Goal: Task Accomplishment & Management: Manage account settings

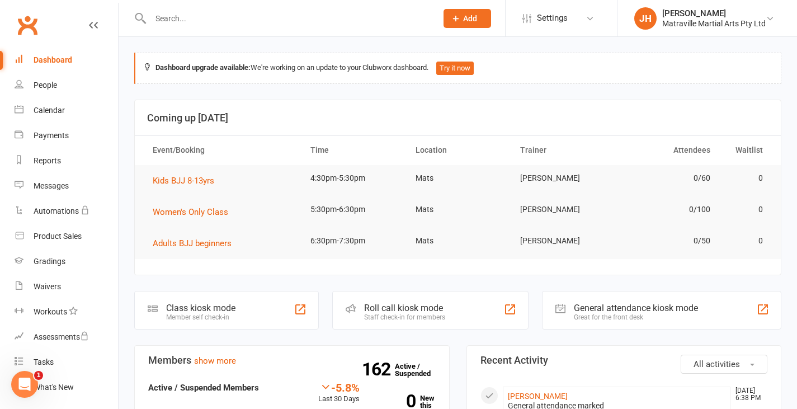
click at [281, 16] on input "text" at bounding box center [288, 19] width 282 height 16
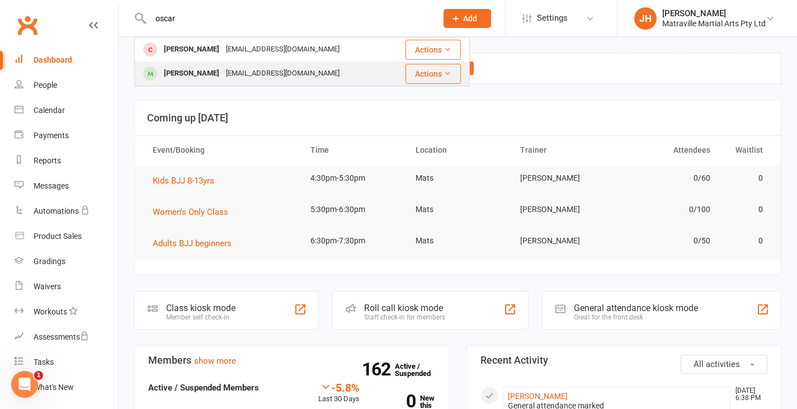
type input "oscar"
click at [237, 67] on div "[EMAIL_ADDRESS][DOMAIN_NAME]" at bounding box center [282, 73] width 120 height 16
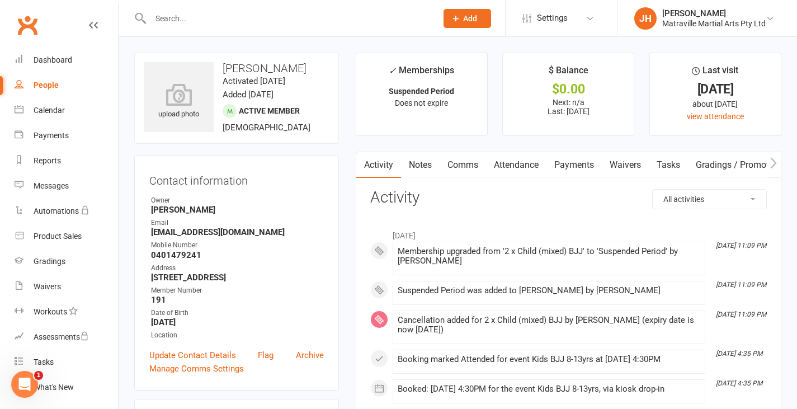
click at [571, 157] on link "Payments" at bounding box center [573, 165] width 55 height 26
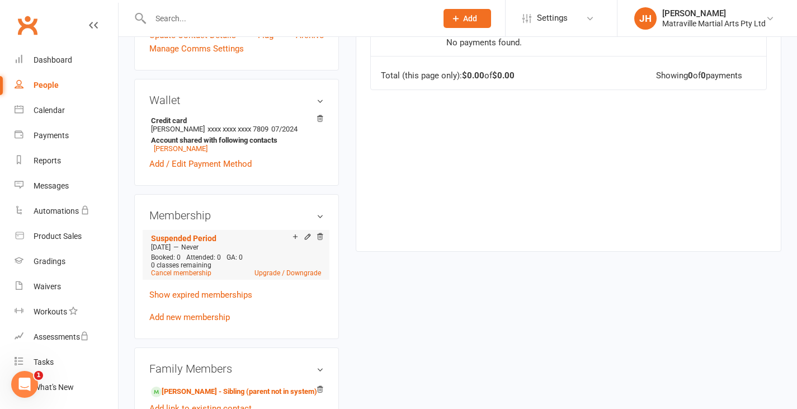
scroll to position [322, 0]
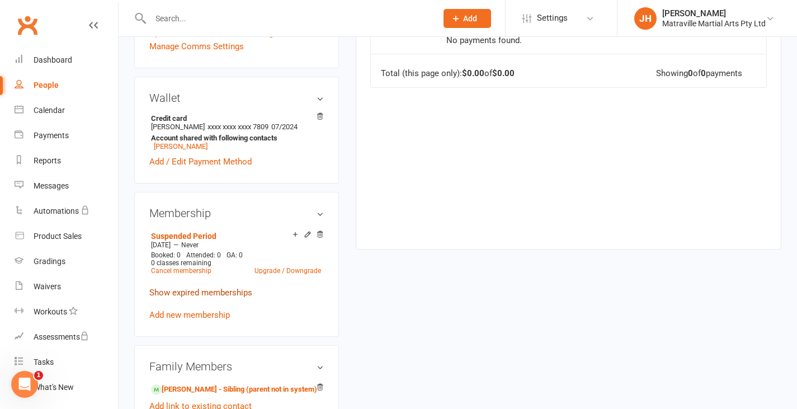
click at [241, 297] on link "Show expired memberships" at bounding box center [200, 292] width 103 height 10
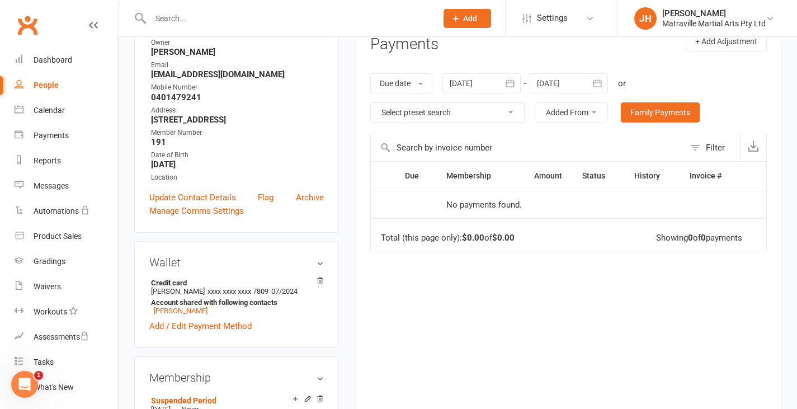
scroll to position [157, 0]
click at [549, 177] on th "Amount" at bounding box center [543, 176] width 58 height 29
click at [512, 80] on icon "button" at bounding box center [509, 83] width 11 height 11
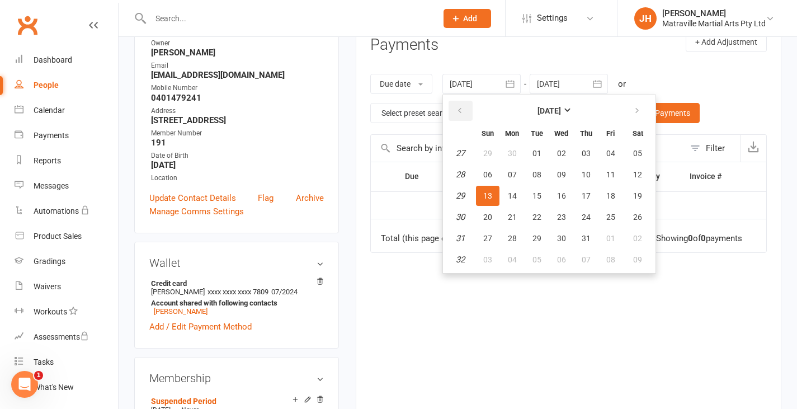
click at [463, 106] on icon "button" at bounding box center [460, 110] width 8 height 9
click at [489, 175] on span "06" at bounding box center [487, 174] width 9 height 9
type input "[DATE]"
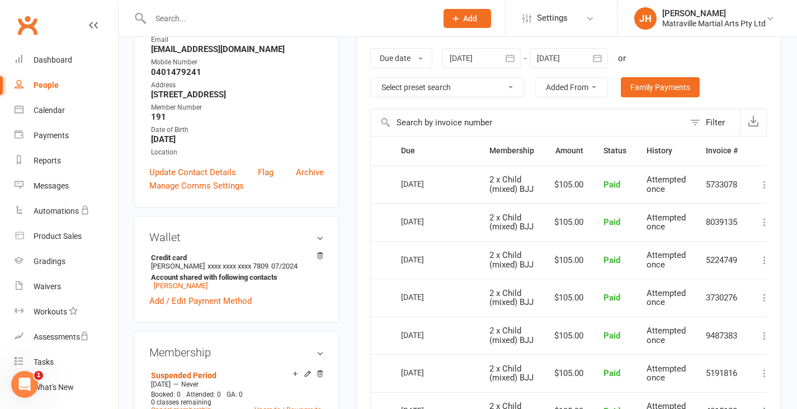
scroll to position [179, 0]
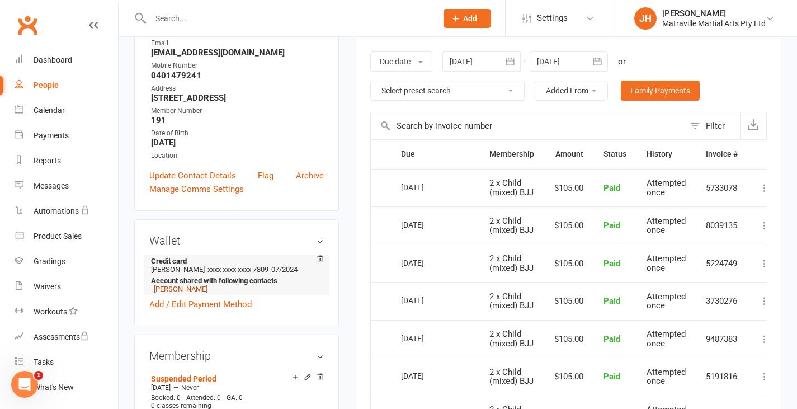
click at [178, 293] on link "[PERSON_NAME]" at bounding box center [181, 289] width 54 height 8
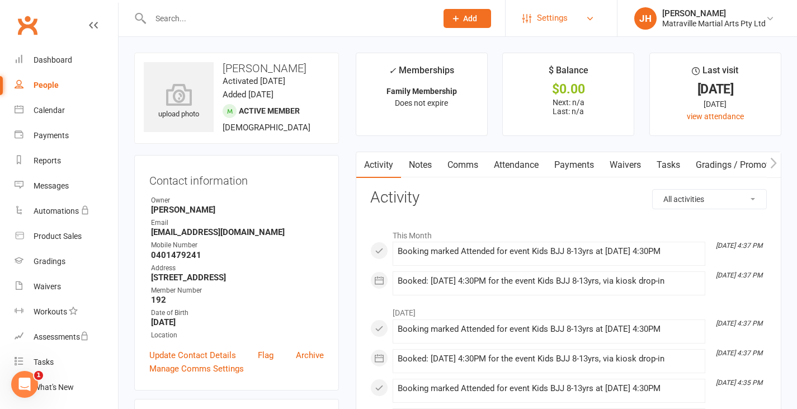
click at [575, 16] on link "Settings" at bounding box center [561, 18] width 78 height 25
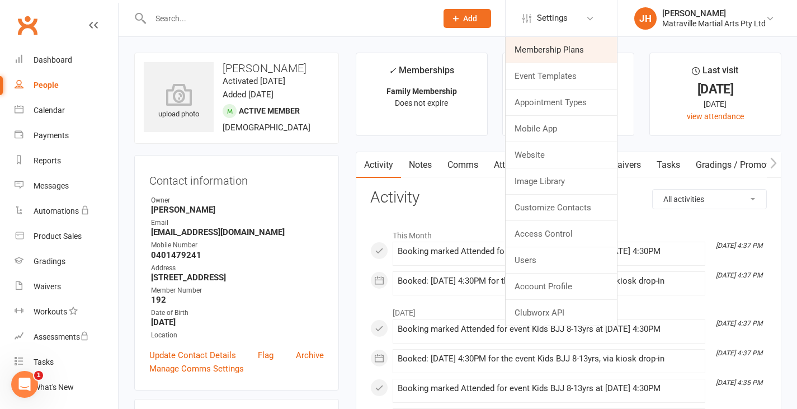
click at [547, 40] on link "Membership Plans" at bounding box center [560, 50] width 111 height 26
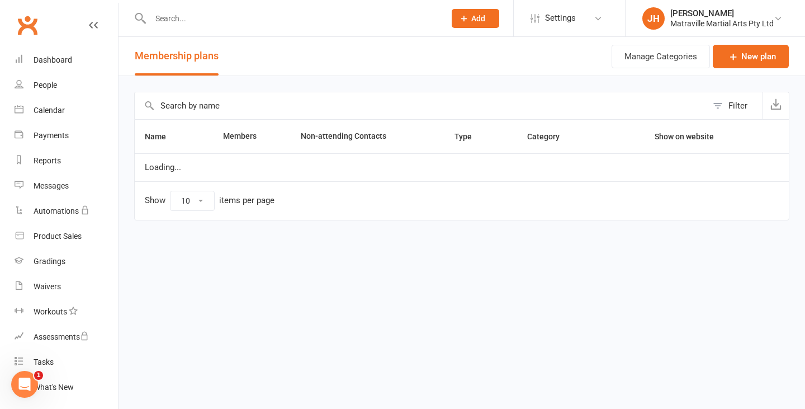
select select "50"
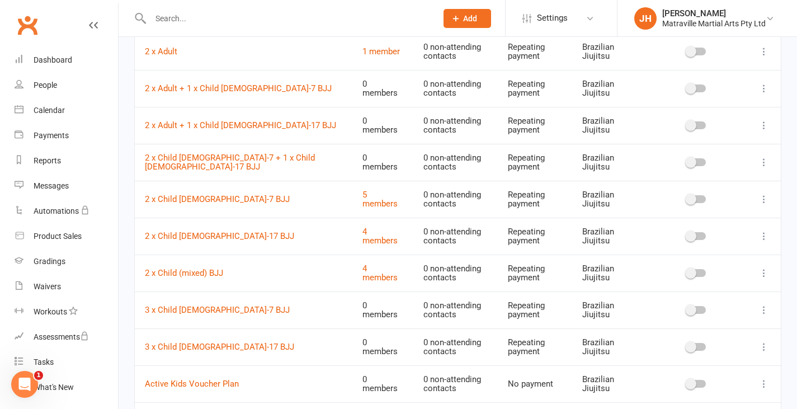
scroll to position [567, 0]
click at [181, 236] on link "2 x Child [DEMOGRAPHIC_DATA]-17 BJJ" at bounding box center [219, 235] width 149 height 10
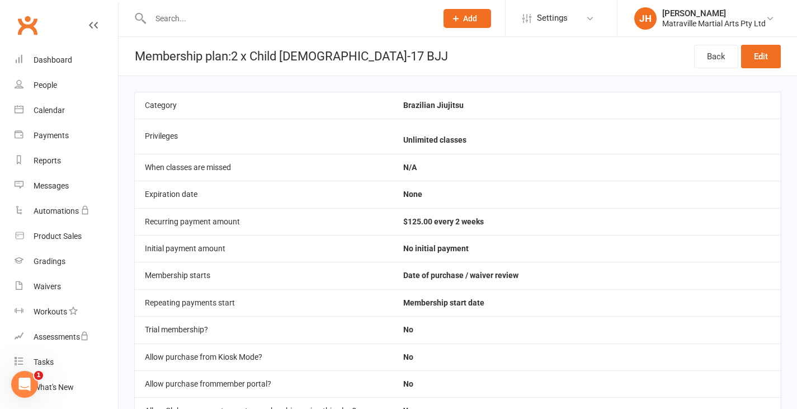
select select "50"
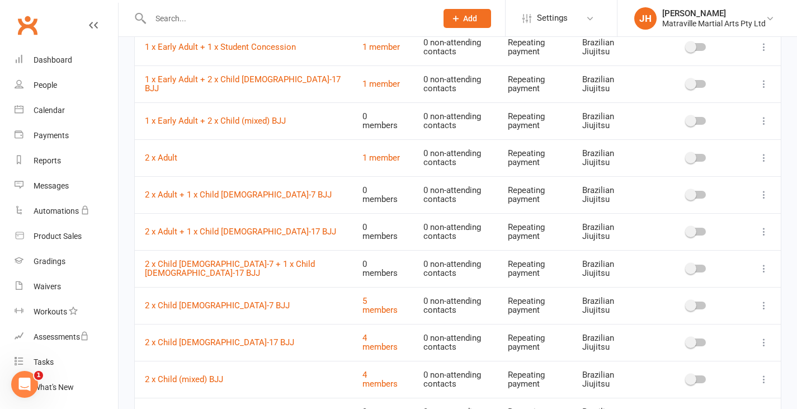
scroll to position [461, 0]
click at [362, 340] on link "4 members" at bounding box center [379, 342] width 35 height 20
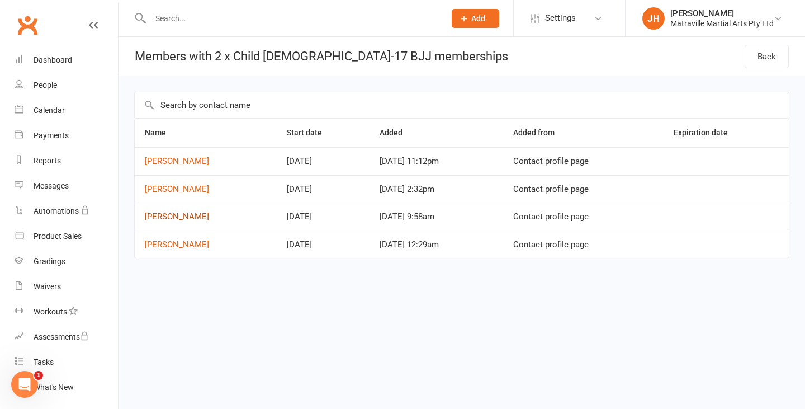
click at [179, 216] on link "[PERSON_NAME]" at bounding box center [177, 216] width 64 height 10
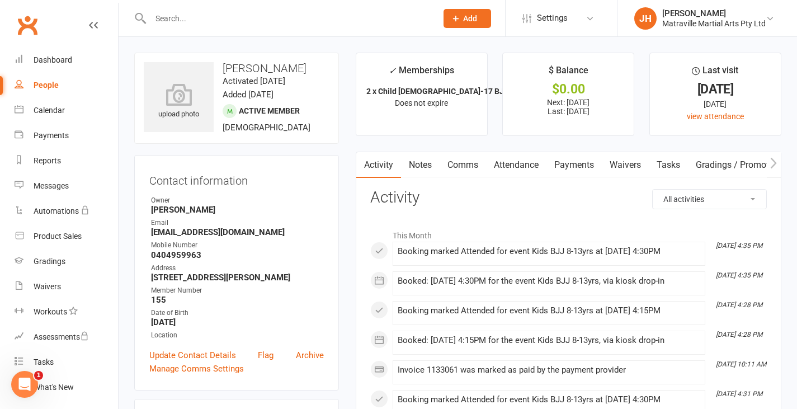
click at [573, 160] on link "Payments" at bounding box center [573, 165] width 55 height 26
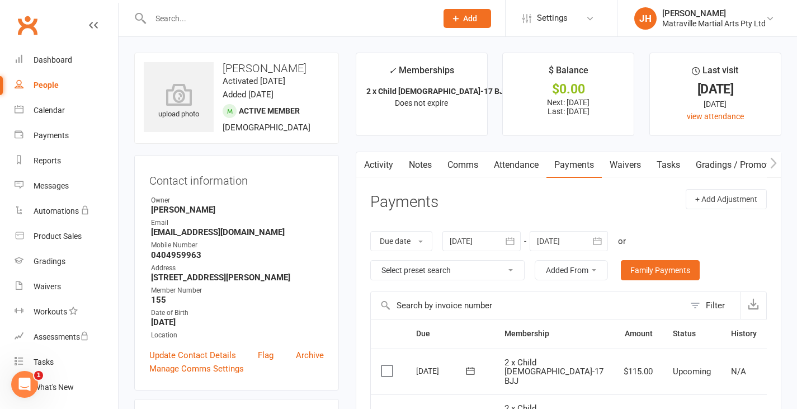
click at [215, 8] on div at bounding box center [281, 18] width 295 height 36
click at [198, 16] on input "text" at bounding box center [288, 19] width 282 height 16
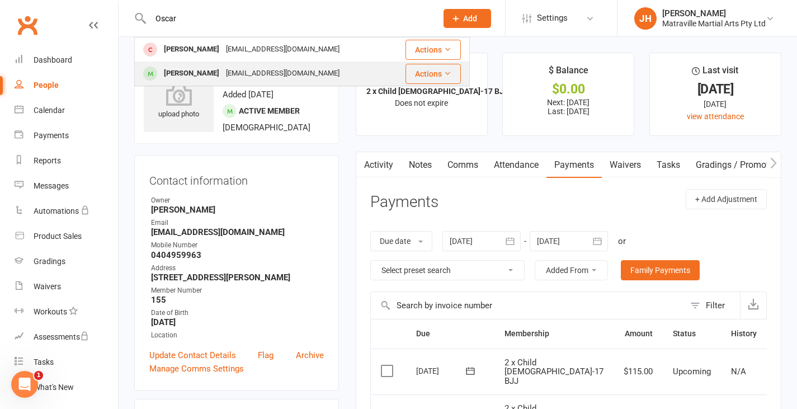
type input "Oscar"
click at [174, 67] on div "[PERSON_NAME]" at bounding box center [191, 73] width 62 height 16
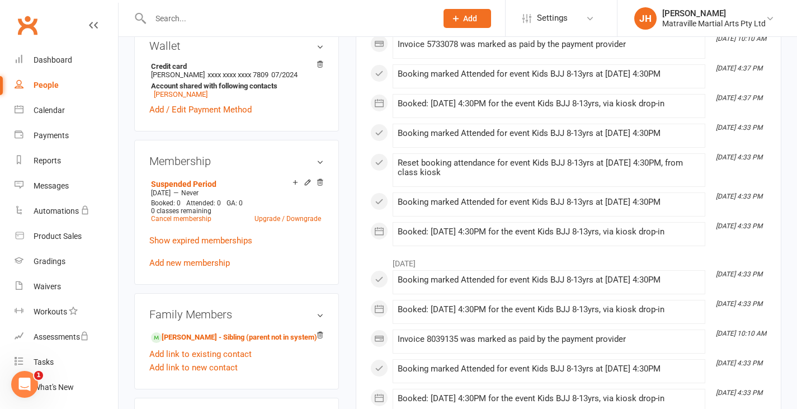
scroll to position [380, 0]
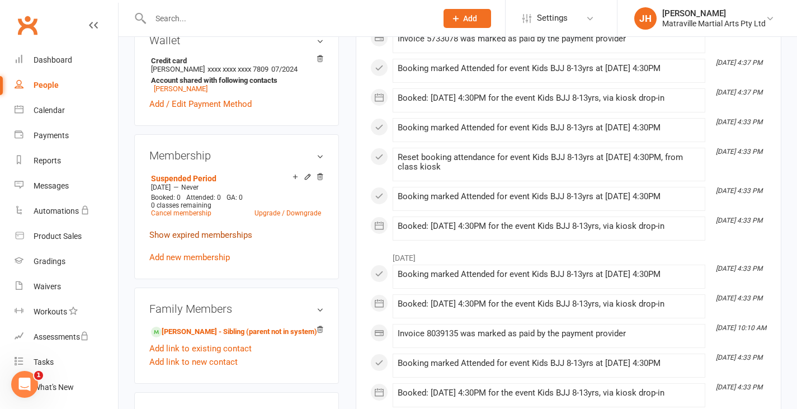
click at [223, 240] on link "Show expired memberships" at bounding box center [200, 235] width 103 height 10
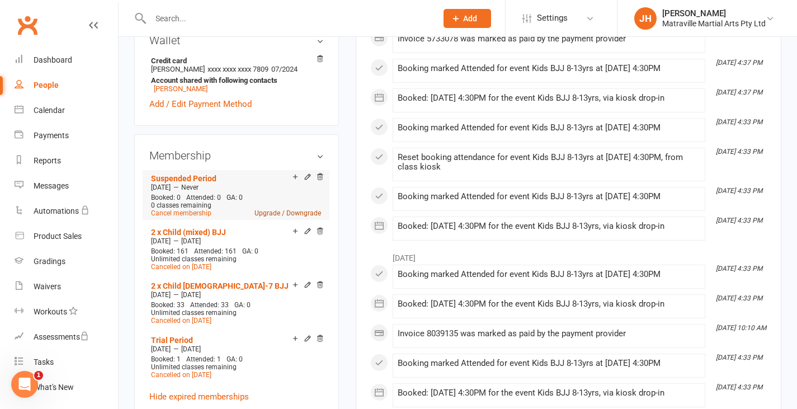
click at [277, 217] on link "Upgrade / Downgrade" at bounding box center [287, 213] width 67 height 8
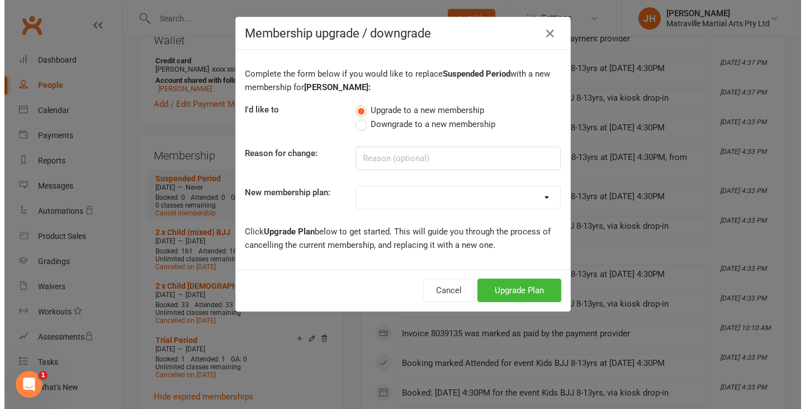
scroll to position [366, 0]
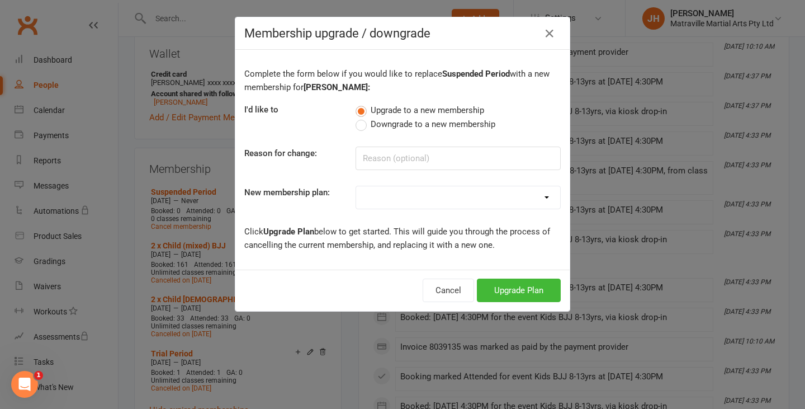
click at [381, 192] on select "Trial Period Suspended Period Standard Adult BJJ Concession/Student Adult BJJ S…" at bounding box center [458, 197] width 204 height 22
select select "7"
click at [356, 186] on select "Trial Period Suspended Period Standard Adult BJJ Concession/Student Adult BJJ S…" at bounding box center [458, 197] width 204 height 22
click at [494, 282] on button "Upgrade Plan" at bounding box center [519, 289] width 84 height 23
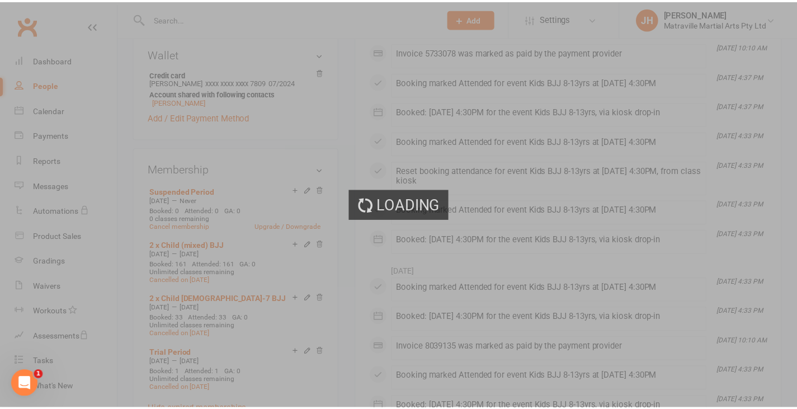
scroll to position [380, 0]
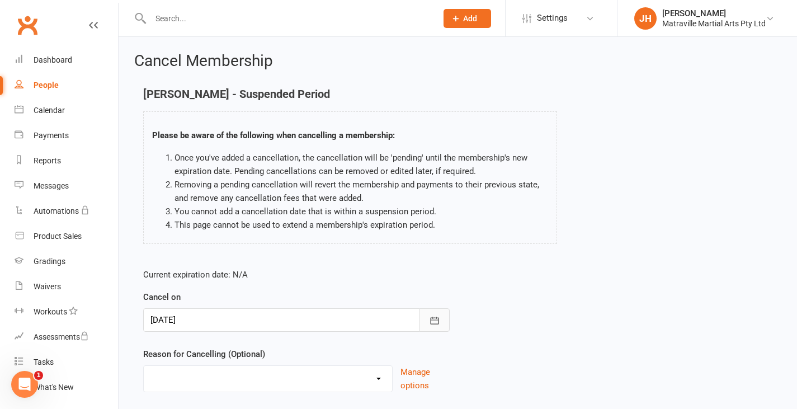
click at [425, 321] on button "button" at bounding box center [434, 319] width 30 height 23
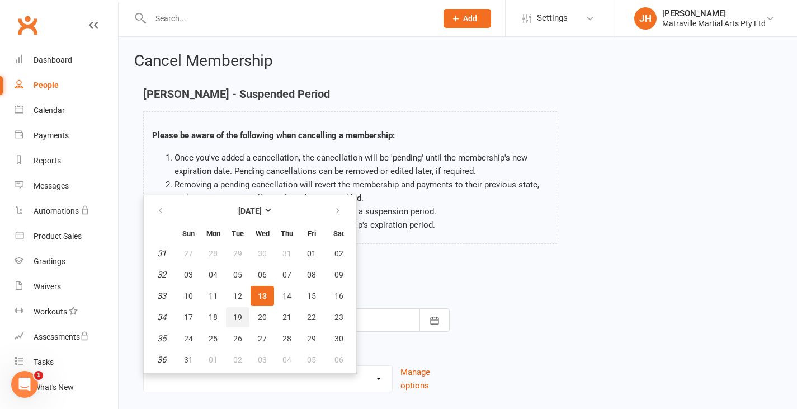
click at [243, 313] on button "19" at bounding box center [237, 317] width 23 height 20
type input "[DATE]"
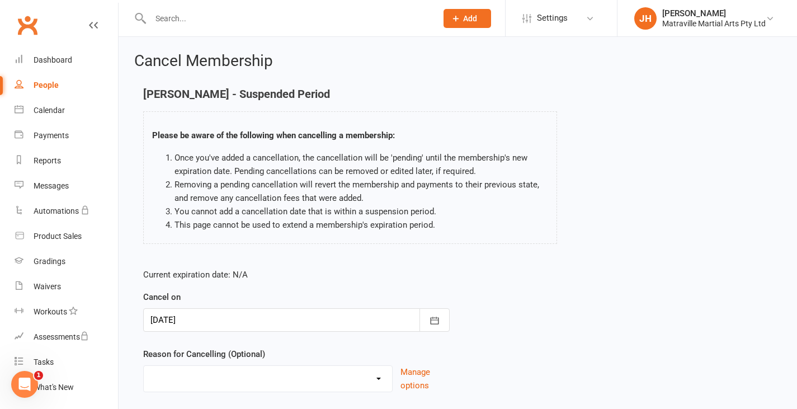
scroll to position [74, 0]
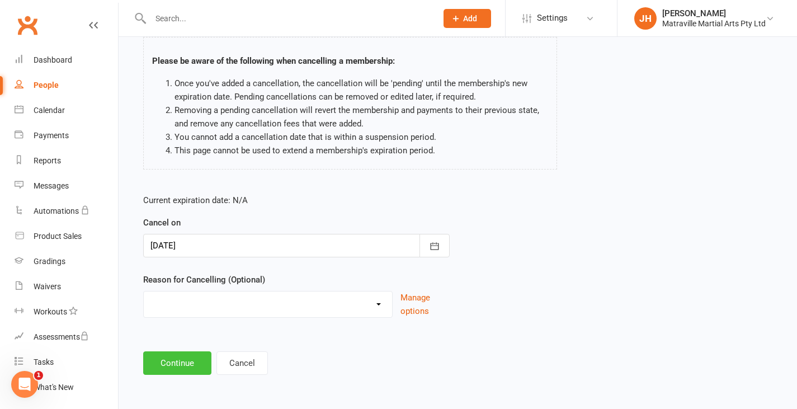
click at [179, 369] on button "Continue" at bounding box center [177, 362] width 68 height 23
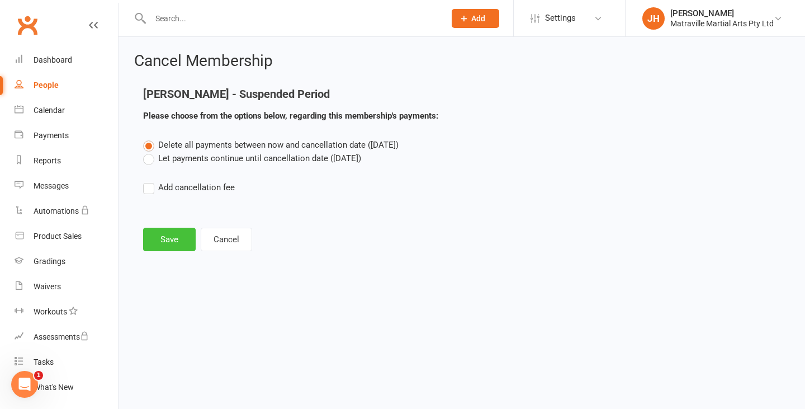
click at [168, 236] on button "Save" at bounding box center [169, 239] width 53 height 23
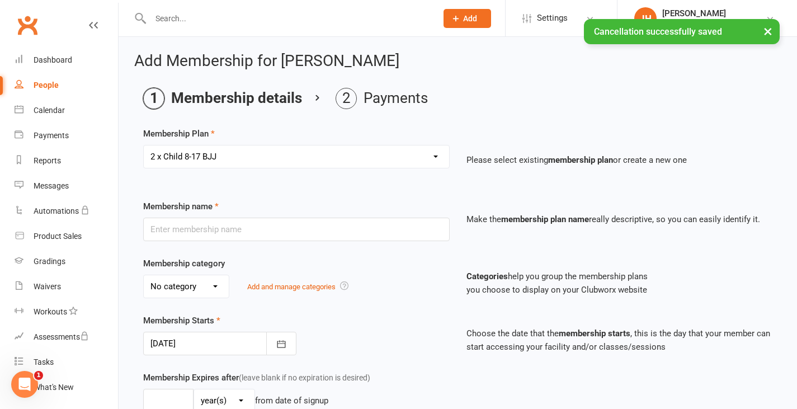
type input "2 x Child [DEMOGRAPHIC_DATA]-17 BJJ"
select select "0"
type input "0"
click at [293, 346] on button "button" at bounding box center [281, 342] width 30 height 23
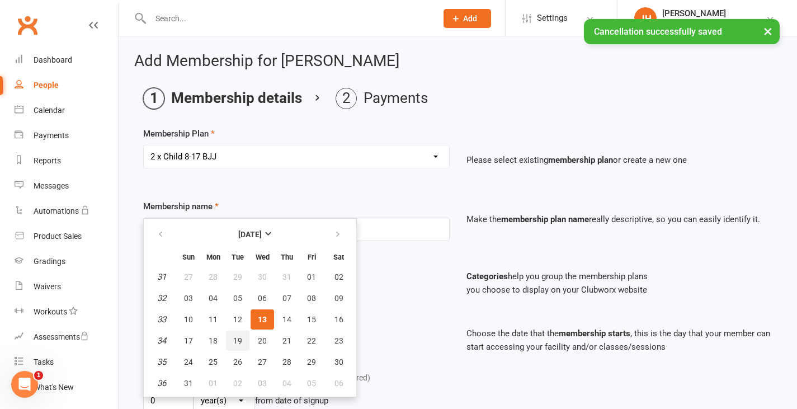
click at [237, 336] on span "19" at bounding box center [237, 340] width 9 height 9
type input "[DATE]"
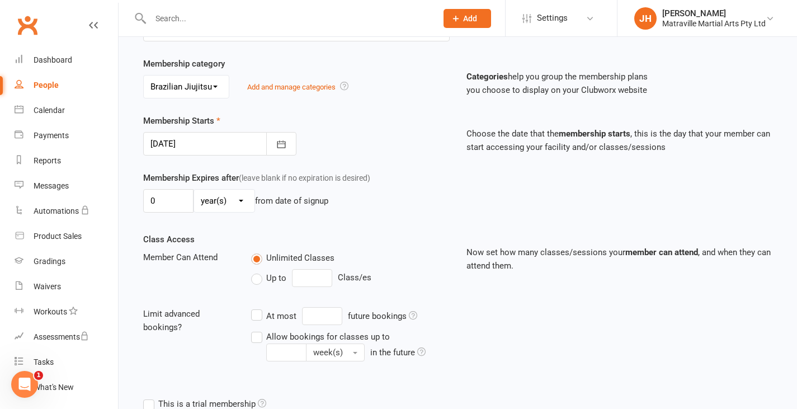
scroll to position [324, 0]
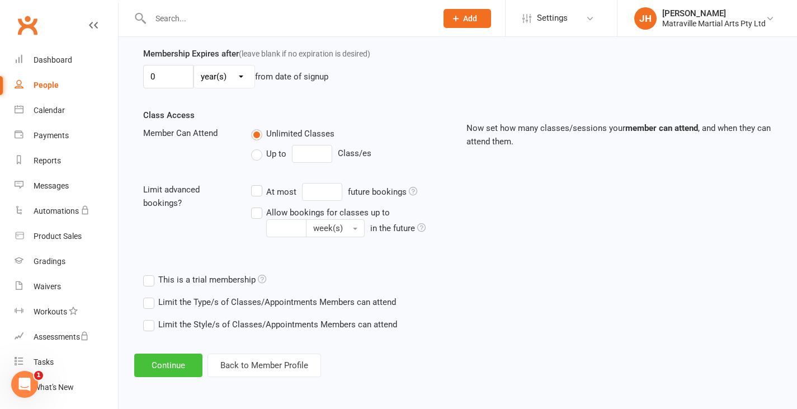
click at [180, 368] on button "Continue" at bounding box center [168, 364] width 68 height 23
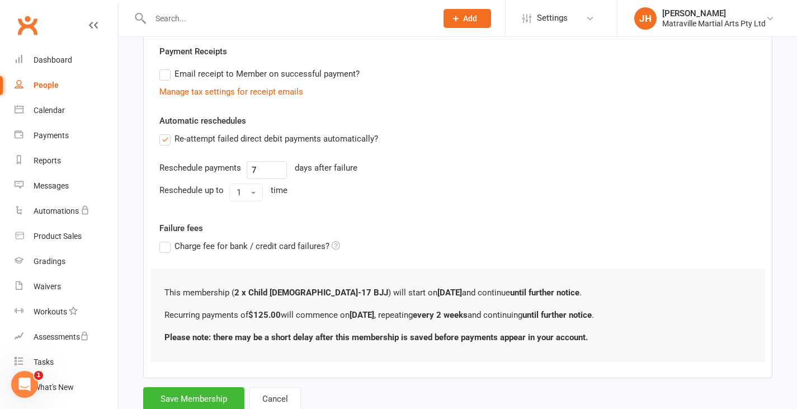
scroll to position [0, 0]
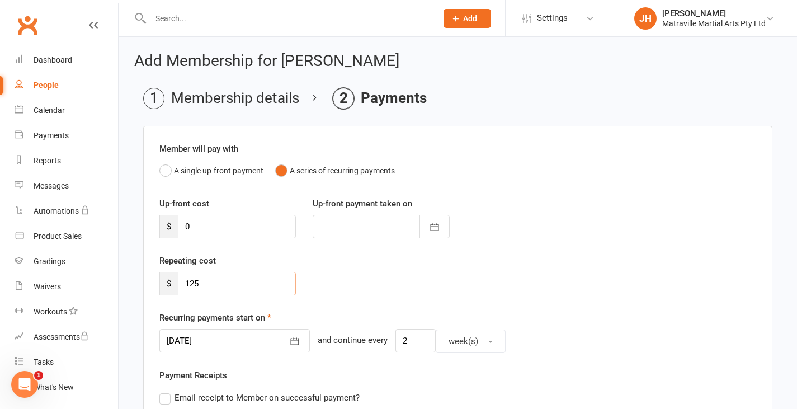
click at [197, 283] on input "125" at bounding box center [237, 283] width 118 height 23
type input "115"
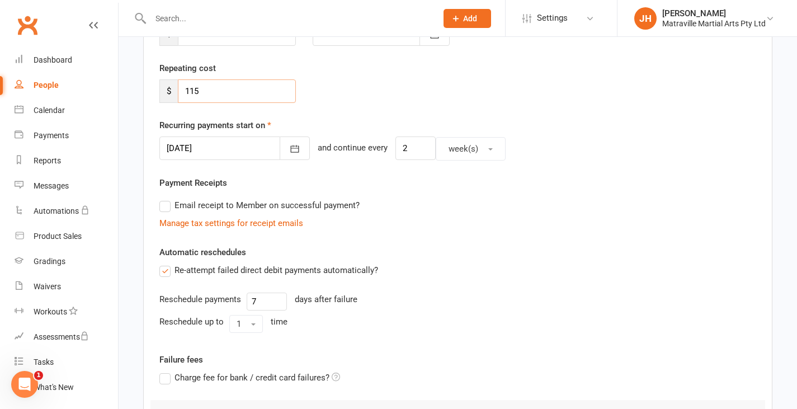
scroll to position [195, 0]
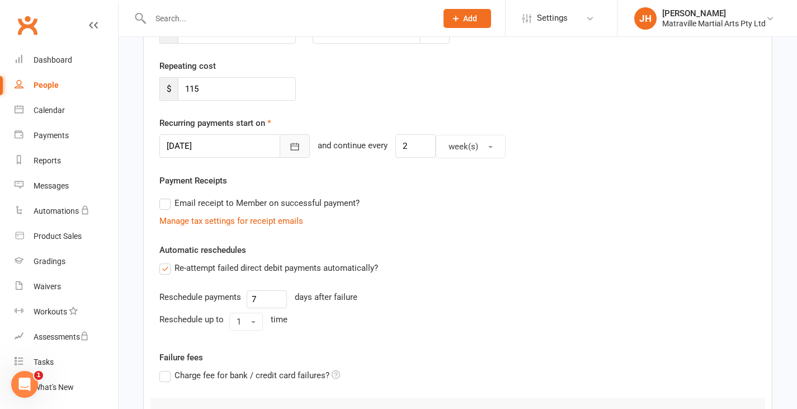
click at [289, 152] on icon "button" at bounding box center [294, 146] width 11 height 11
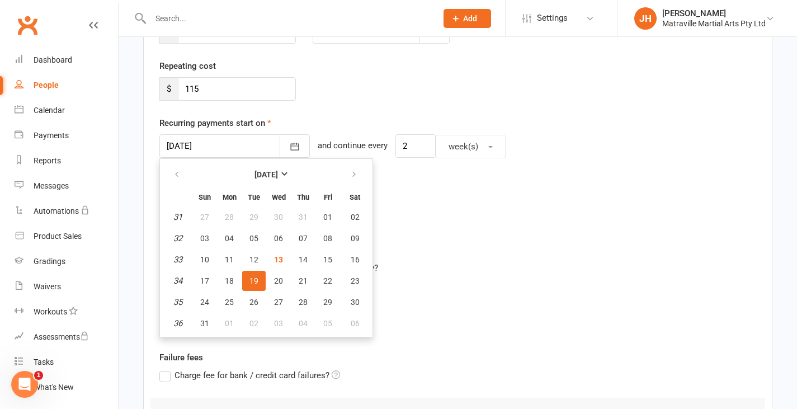
click at [476, 216] on div "Manage tax settings for receipt emails" at bounding box center [457, 220] width 596 height 13
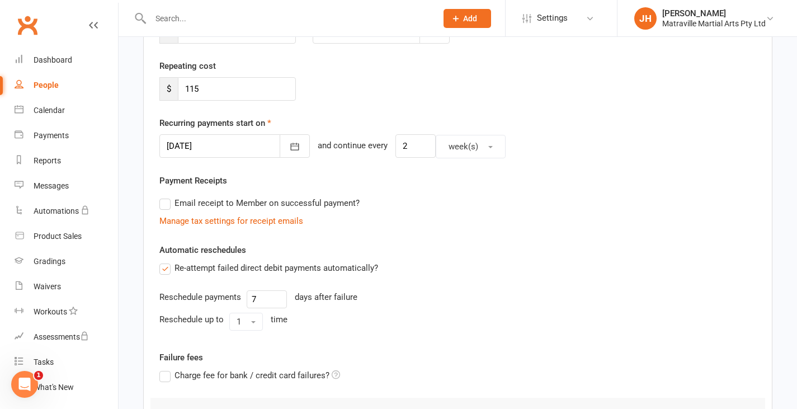
scroll to position [359, 0]
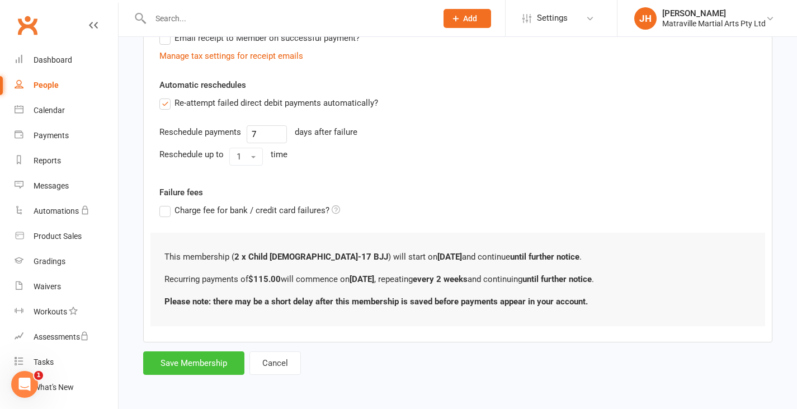
click at [220, 363] on button "Save Membership" at bounding box center [193, 362] width 101 height 23
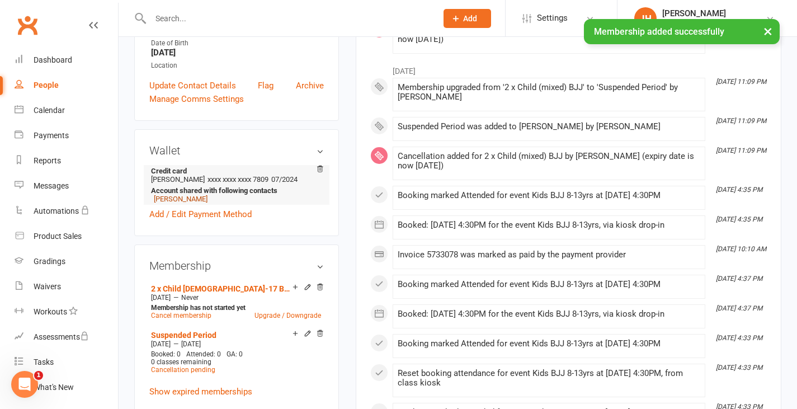
scroll to position [300, 0]
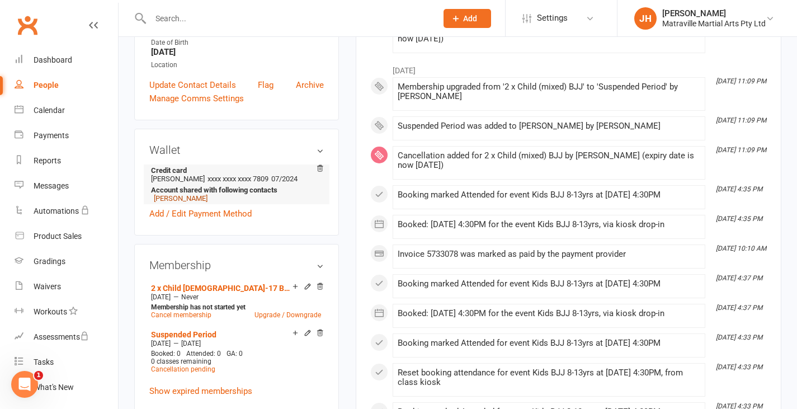
click at [167, 202] on link "[PERSON_NAME]" at bounding box center [181, 198] width 54 height 8
